Goal: Book appointment/travel/reservation

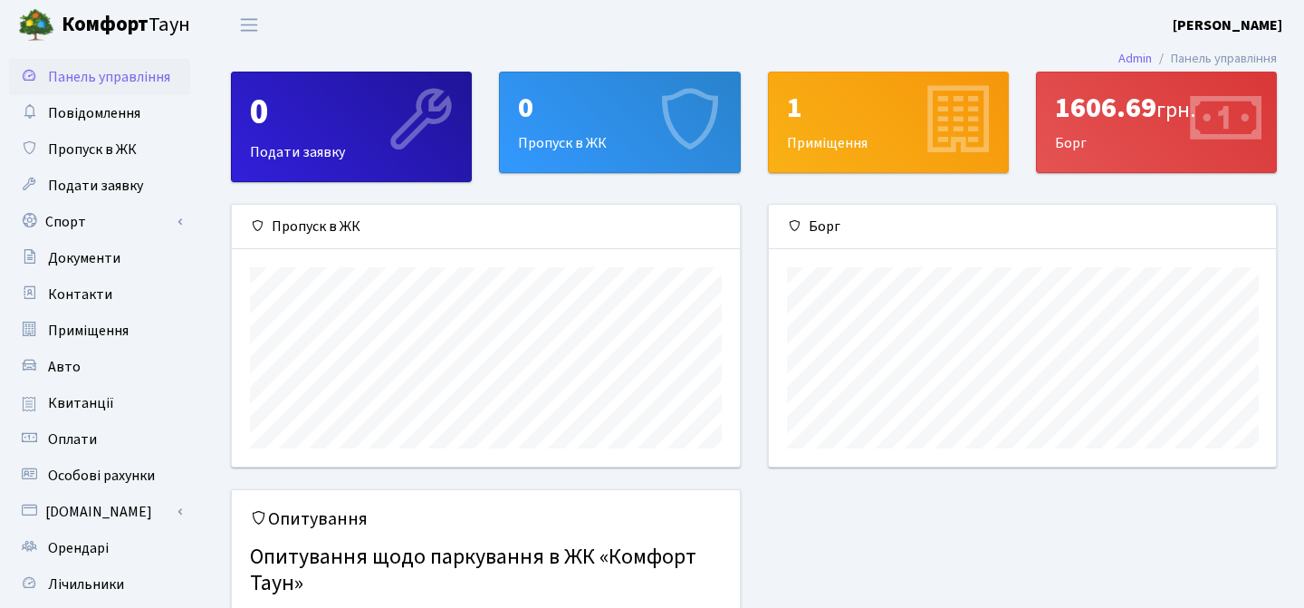
scroll to position [262, 507]
click at [73, 221] on link "Спорт" at bounding box center [99, 222] width 181 height 36
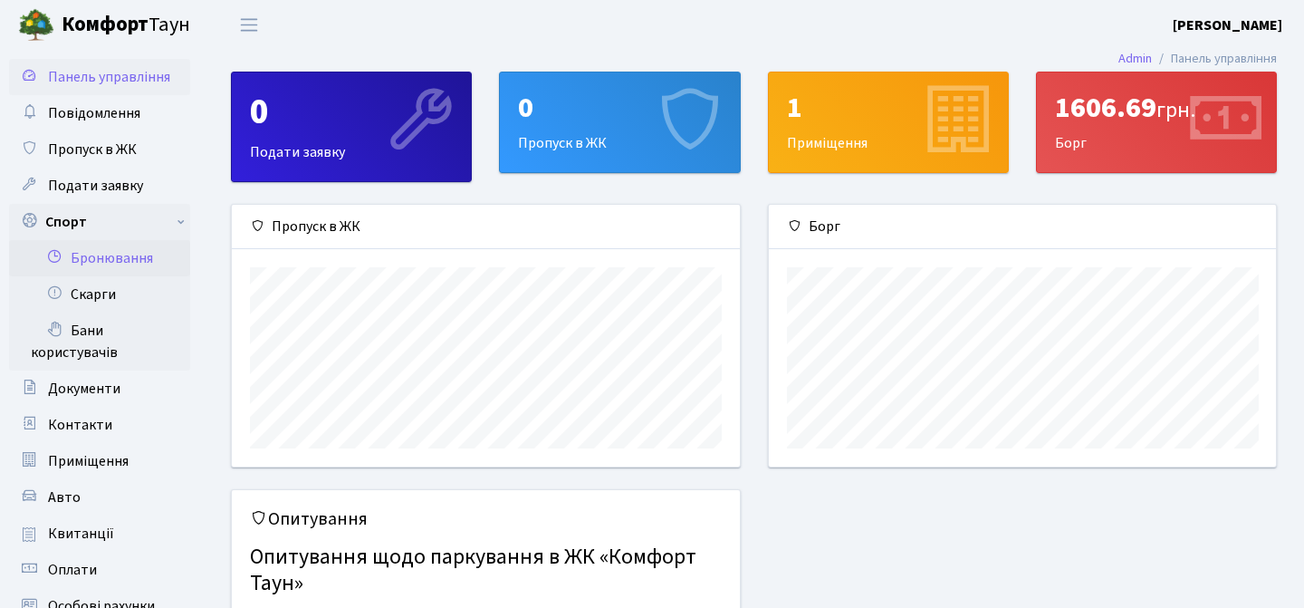
click at [92, 255] on link "Бронювання" at bounding box center [99, 258] width 181 height 36
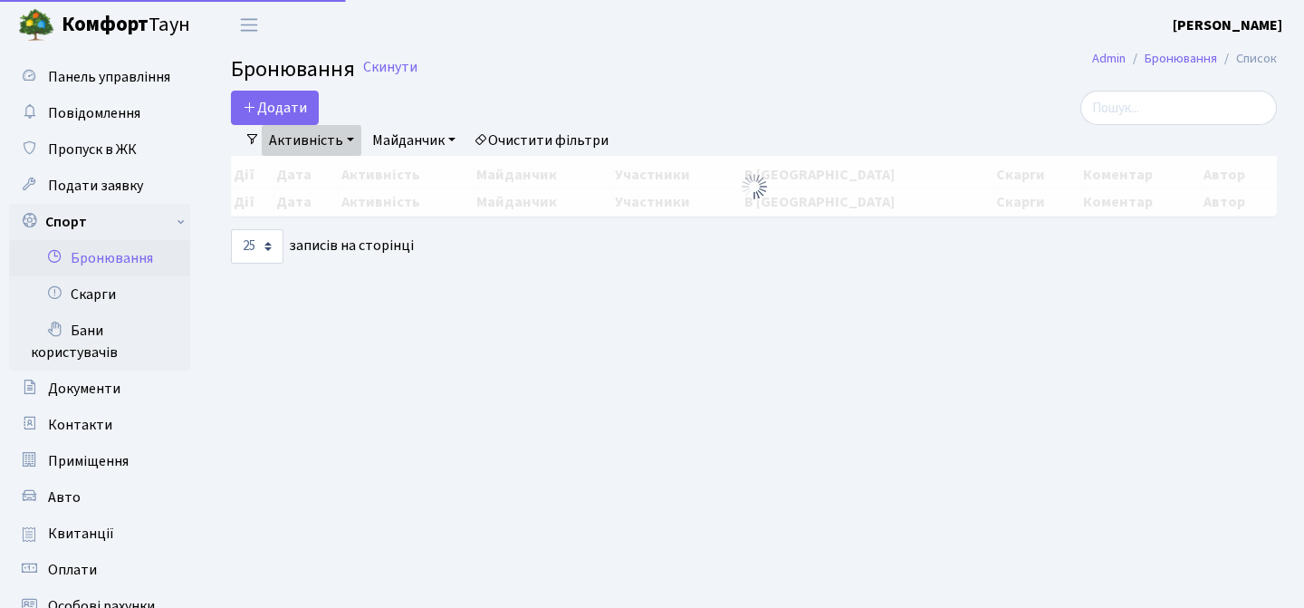
select select "25"
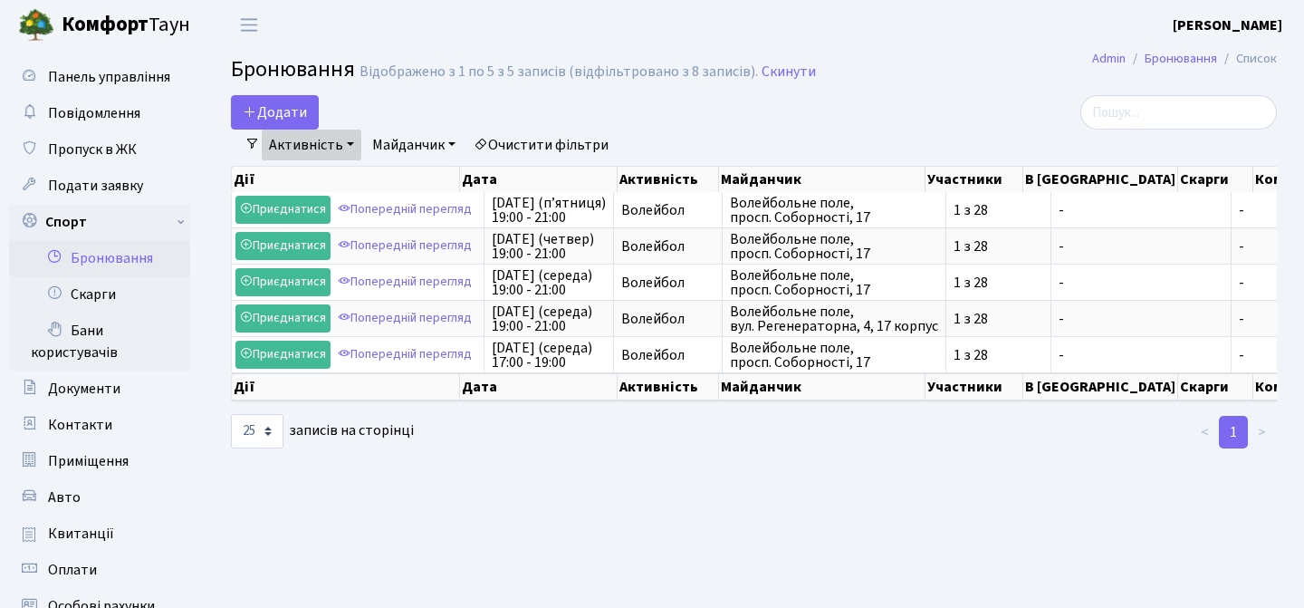
click at [422, 144] on link "Майданчик" at bounding box center [414, 145] width 98 height 31
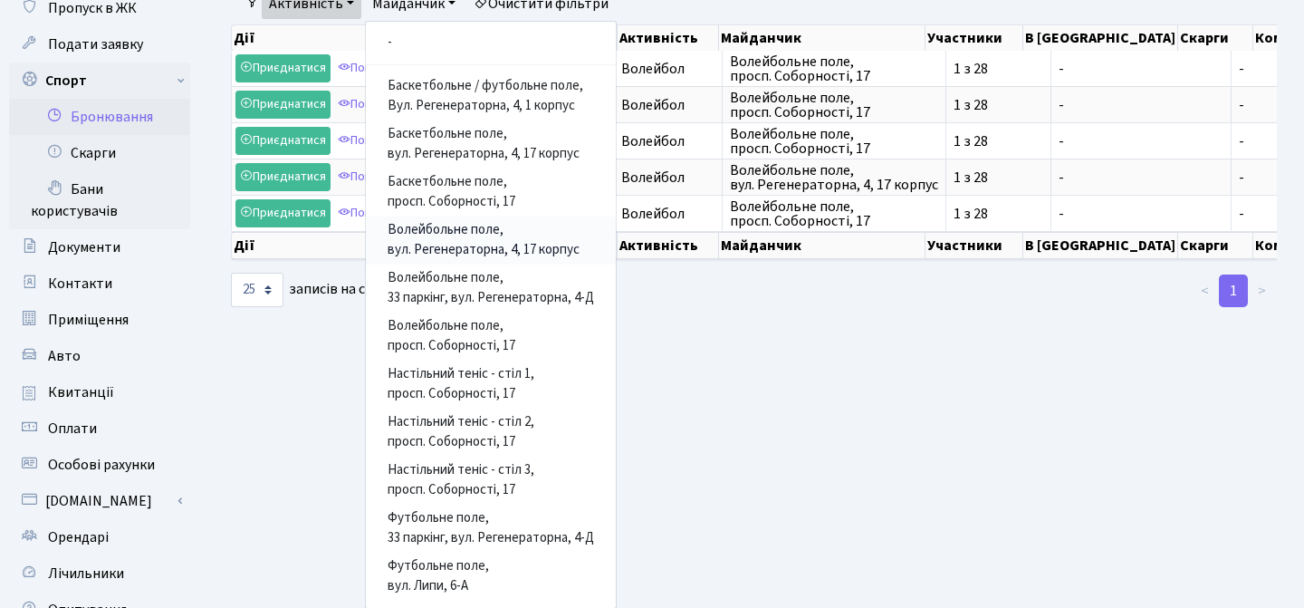
scroll to position [144, 0]
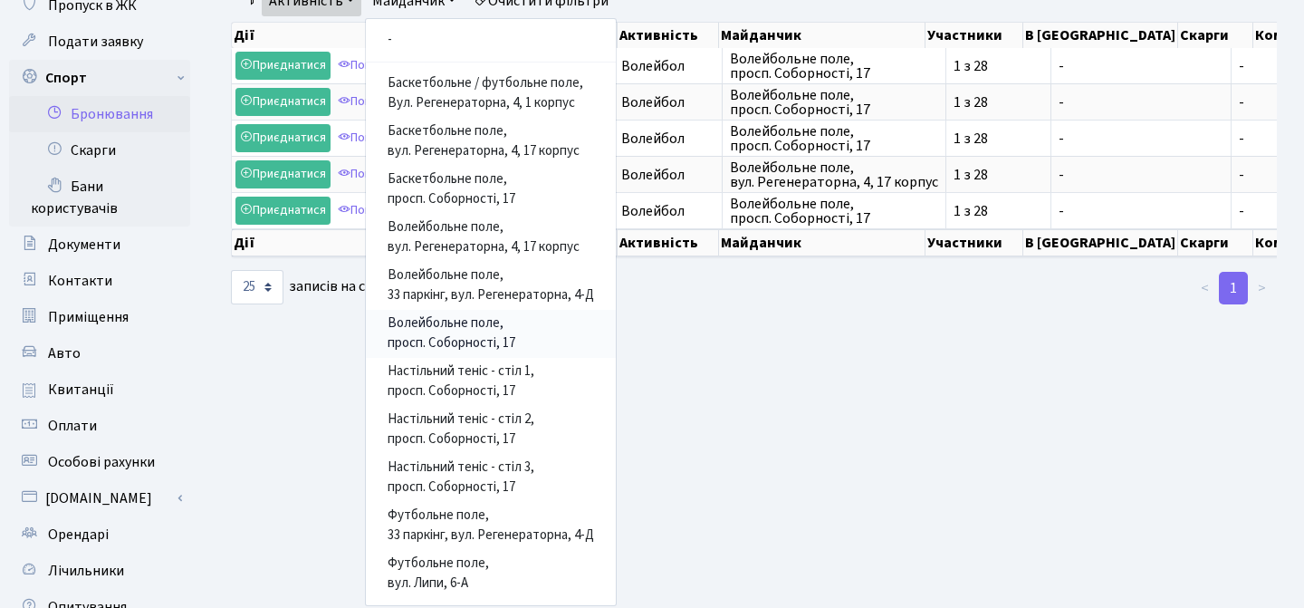
click at [464, 333] on link "Волейбольне поле, просп. Соборності, 17" at bounding box center [491, 334] width 250 height 48
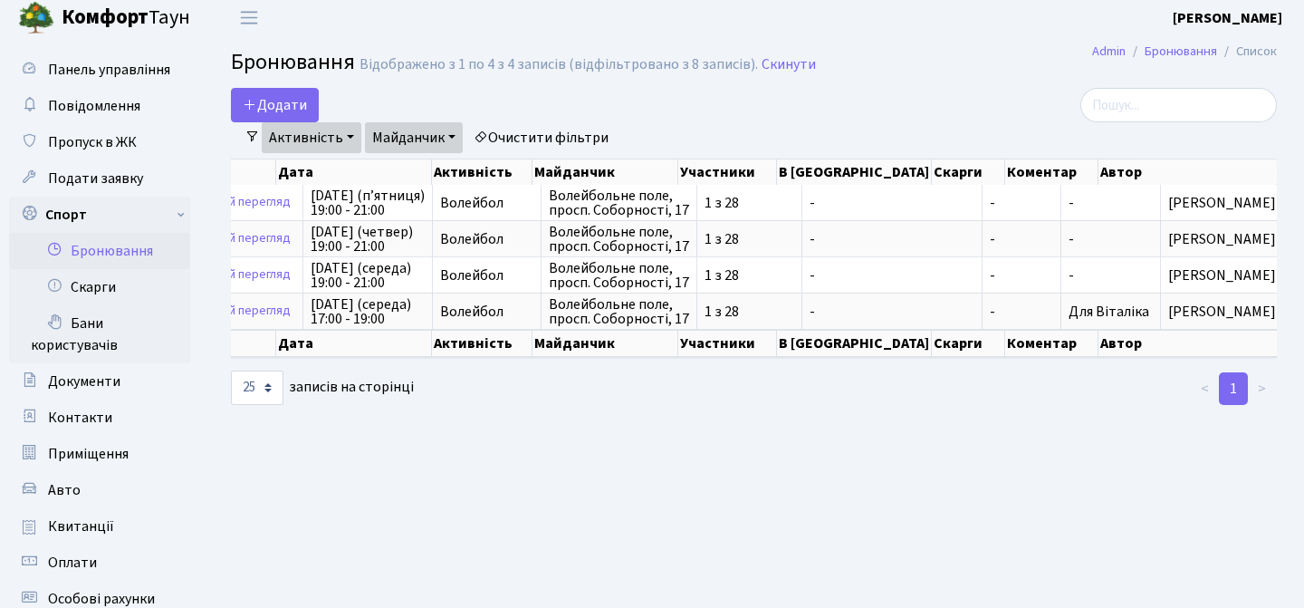
click at [582, 409] on main "Admin Бронювання Список Бронювання Відображено з 1 по 4 з 4 записів (відфільтро…" at bounding box center [754, 468] width 1100 height 850
